Goal: Use online tool/utility: Utilize a website feature to perform a specific function

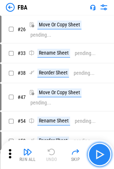
click at [99, 160] on img "button" at bounding box center [100, 155] width 12 height 12
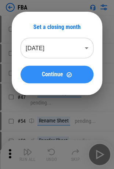
click at [55, 81] on button "Continue" at bounding box center [57, 75] width 73 height 18
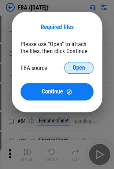
click at [72, 73] on button "Open" at bounding box center [78, 68] width 29 height 12
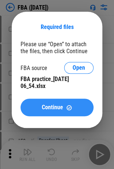
click at [29, 108] on button "Continue" at bounding box center [57, 108] width 73 height 18
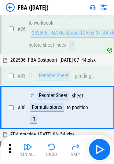
scroll to position [39, 0]
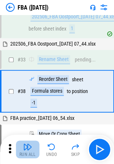
click at [25, 151] on button "Run All" at bounding box center [28, 149] width 24 height 18
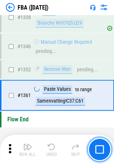
scroll to position [7500, 0]
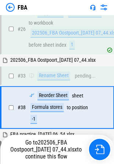
scroll to position [39, 0]
